Goal: Task Accomplishment & Management: Manage account settings

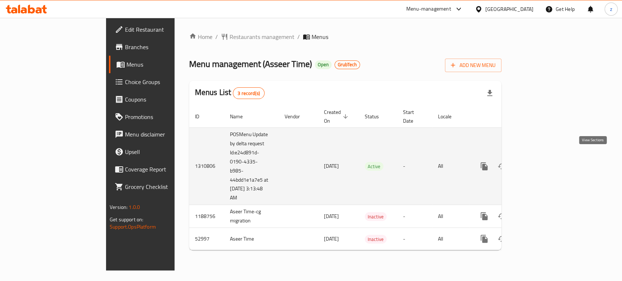
click at [546, 159] on link "enhanced table" at bounding box center [536, 166] width 17 height 17
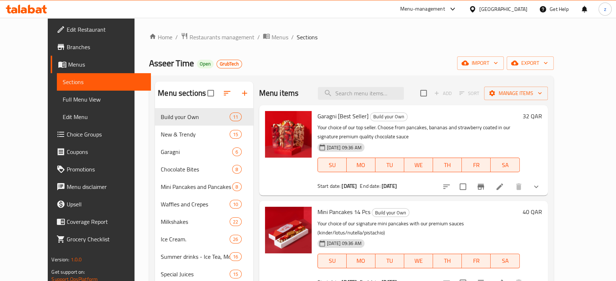
click at [229, 94] on div at bounding box center [230, 93] width 46 height 17
click at [232, 96] on div at bounding box center [230, 93] width 46 height 17
click at [284, 59] on div "Asseer Time Open GrubTech import export" at bounding box center [351, 62] width 404 height 13
click at [230, 93] on div at bounding box center [230, 93] width 46 height 17
click at [233, 93] on div at bounding box center [230, 93] width 46 height 17
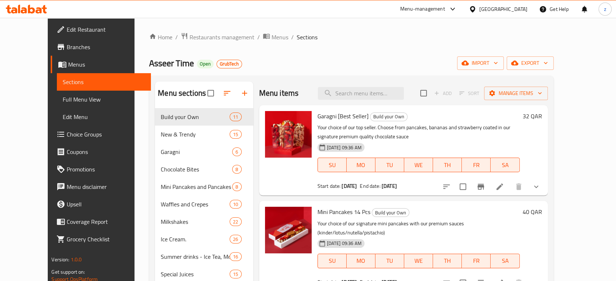
click at [231, 93] on div at bounding box center [230, 93] width 46 height 17
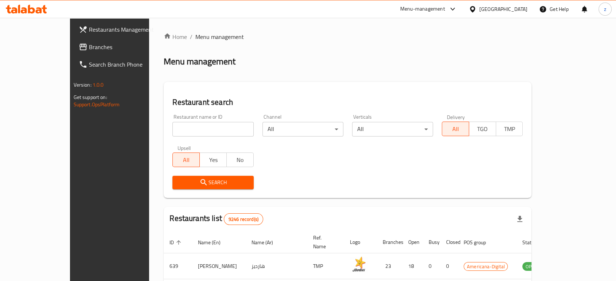
click at [195, 127] on input "search" at bounding box center [212, 129] width 81 height 15
type input "Broaster Food"
click at [178, 184] on span "Search" at bounding box center [212, 182] width 69 height 9
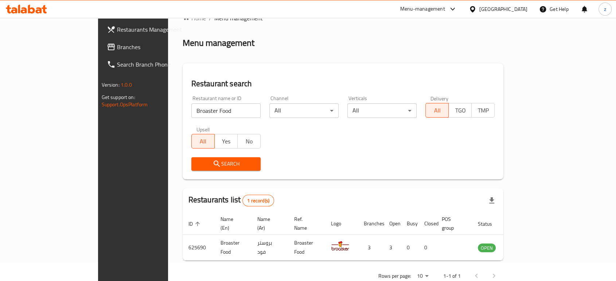
scroll to position [29, 0]
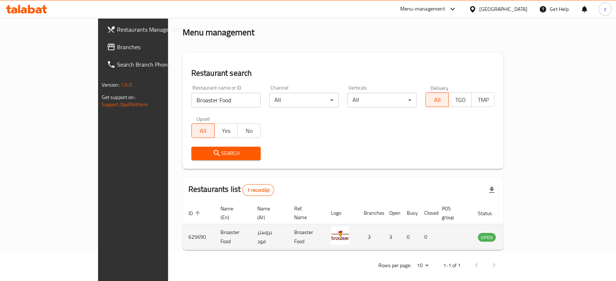
click at [523, 236] on icon "enhanced table" at bounding box center [522, 237] width 3 height 3
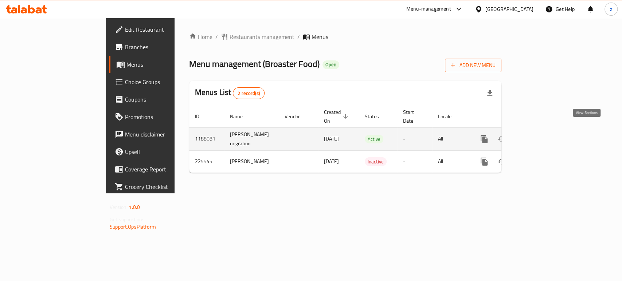
click at [541, 135] on icon "enhanced table" at bounding box center [537, 139] width 9 height 9
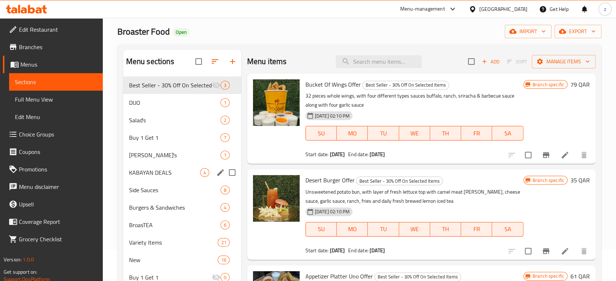
scroll to position [40, 0]
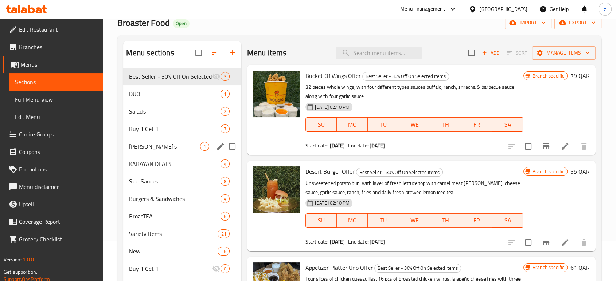
click at [180, 135] on div "Buy 1 Get 1 7" at bounding box center [182, 128] width 118 height 17
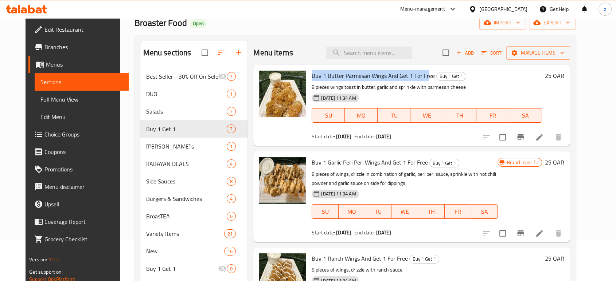
drag, startPoint x: 305, startPoint y: 75, endPoint x: 420, endPoint y: 78, distance: 114.5
click at [420, 78] on span "Buy 1 Butter Parmesan Wings And Get 1 For Free" at bounding box center [373, 75] width 123 height 11
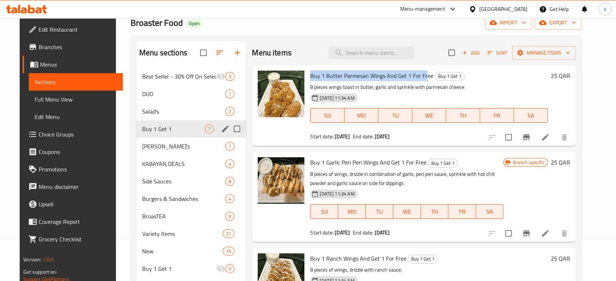
click at [221, 129] on icon "edit" at bounding box center [225, 129] width 9 height 9
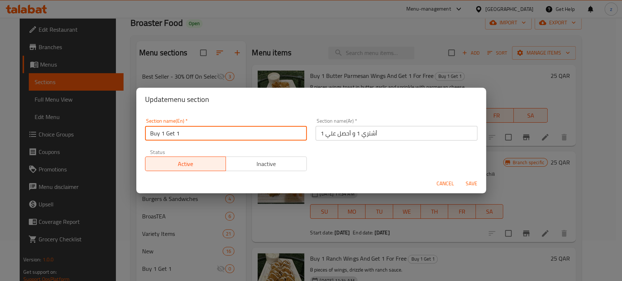
drag, startPoint x: 184, startPoint y: 136, endPoint x: 143, endPoint y: 132, distance: 41.0
click at [143, 132] on div "Section name(En)   * Buy 1 Get 1 Section name(En) *" at bounding box center [226, 129] width 171 height 31
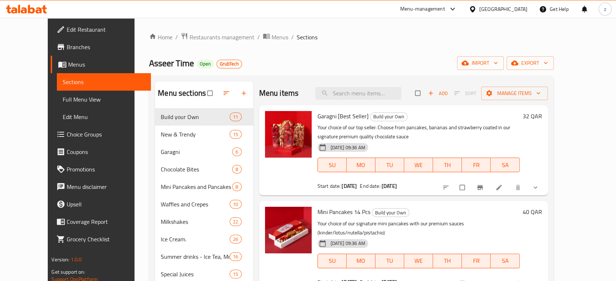
click at [231, 91] on div at bounding box center [230, 93] width 46 height 16
copy span "Asseer Time"
drag, startPoint x: 118, startPoint y: 61, endPoint x: 162, endPoint y: 61, distance: 44.5
click at [162, 61] on span "Asseer Time" at bounding box center [171, 63] width 45 height 16
click at [202, 36] on span "Restaurants management" at bounding box center [222, 37] width 65 height 9
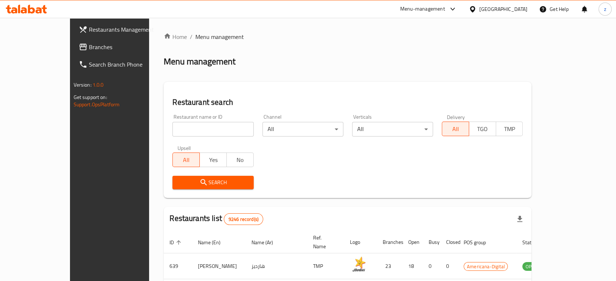
click at [172, 126] on input "search" at bounding box center [212, 129] width 81 height 15
paste input "Asseer Time"
click at [178, 180] on span "Search" at bounding box center [212, 182] width 69 height 9
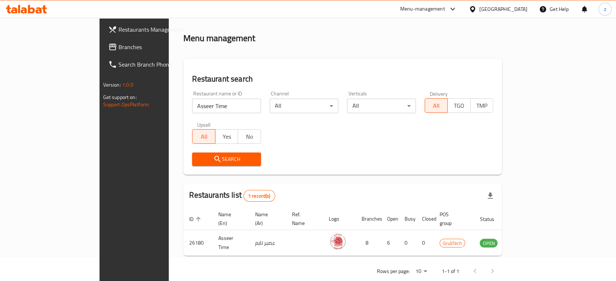
scroll to position [29, 0]
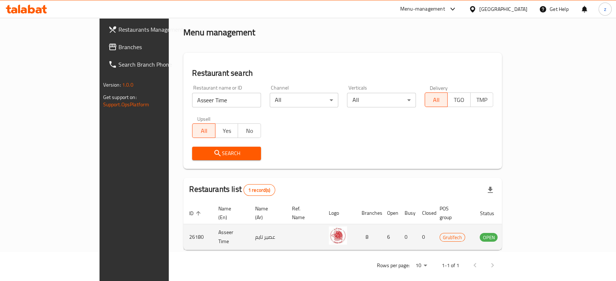
click at [249, 231] on td "عصير تايم" at bounding box center [267, 238] width 37 height 26
click at [213, 227] on td "Asseer Time" at bounding box center [231, 238] width 37 height 26
drag, startPoint x: 184, startPoint y: 226, endPoint x: 120, endPoint y: 225, distance: 64.2
click at [183, 225] on tr "26180 Asseer Time عصير تايم 8 6 0 0 GrubTech OPEN" at bounding box center [360, 238] width 354 height 26
copy tr "26180 Asseer Time"
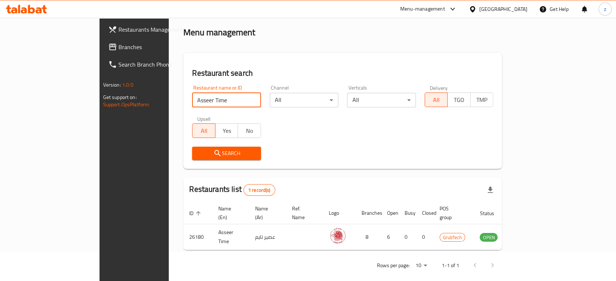
drag, startPoint x: 165, startPoint y: 103, endPoint x: 122, endPoint y: 101, distance: 43.1
click at [188, 101] on div "Restaurant name or ID Asseer Time Restaurant name or ID" at bounding box center [227, 96] width 78 height 31
paste input "Sawdaa caf"
type input "Sawdaa cafe"
click button "Search" at bounding box center [226, 153] width 69 height 13
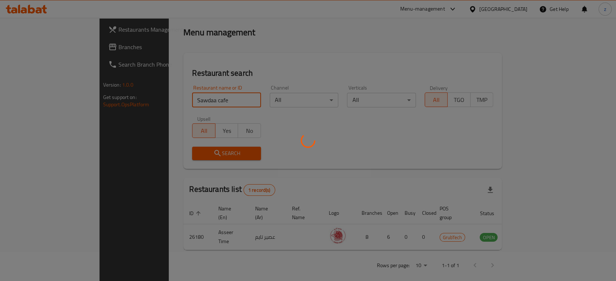
scroll to position [16, 0]
